Goal: Task Accomplishment & Management: Use online tool/utility

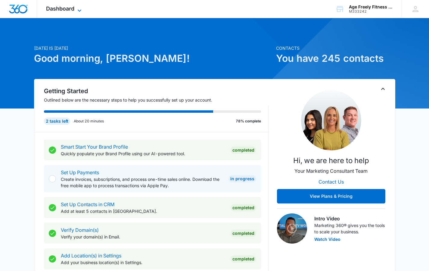
click at [77, 10] on icon at bounding box center [79, 10] width 7 height 7
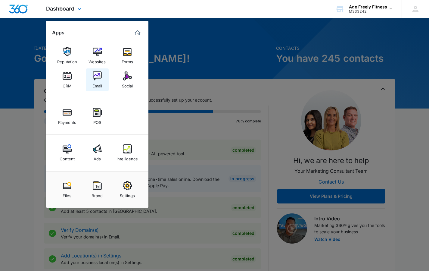
click at [95, 76] on img at bounding box center [97, 75] width 9 height 9
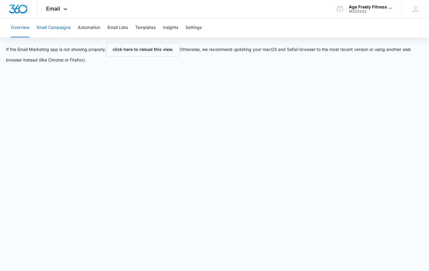
click at [59, 30] on button "Email Campaigns" at bounding box center [54, 27] width 34 height 19
click at [92, 29] on button "Automation" at bounding box center [89, 27] width 23 height 19
click at [59, 29] on button "Email Campaigns" at bounding box center [54, 27] width 34 height 19
click at [87, 28] on button "Automation" at bounding box center [89, 27] width 23 height 19
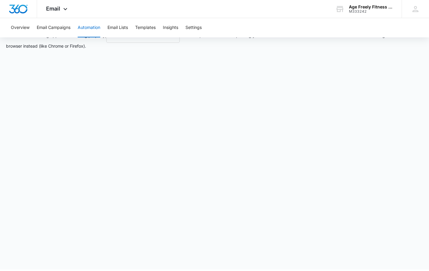
scroll to position [14, 0]
click at [49, 23] on button "Email Campaigns" at bounding box center [54, 27] width 34 height 19
